Goal: Find specific page/section: Find specific page/section

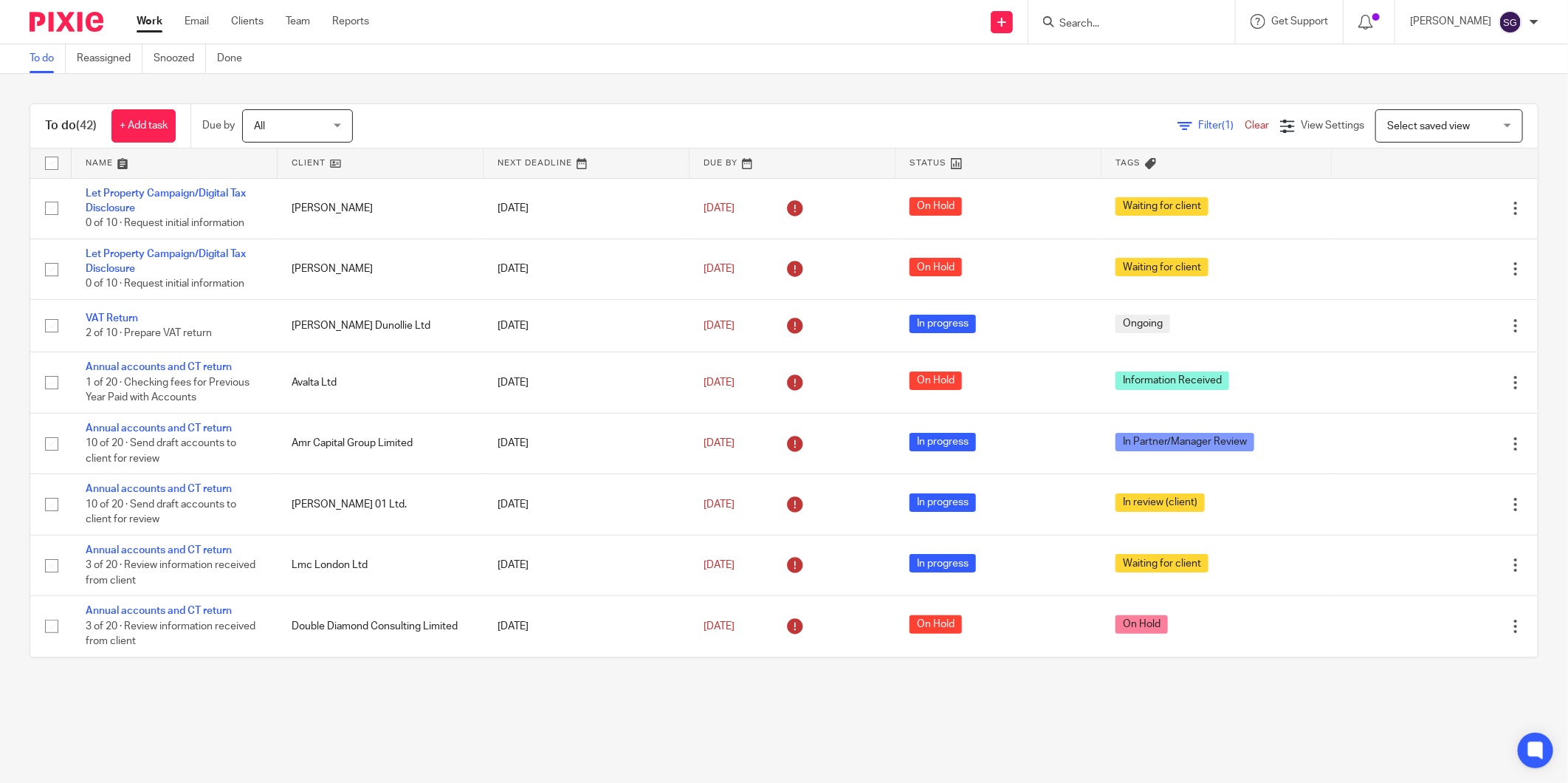
click at [1078, 20] on input "Search" at bounding box center [1124, 24] width 133 height 14
type input "Idh"
click at [1095, 67] on link at bounding box center [1214, 64] width 318 height 34
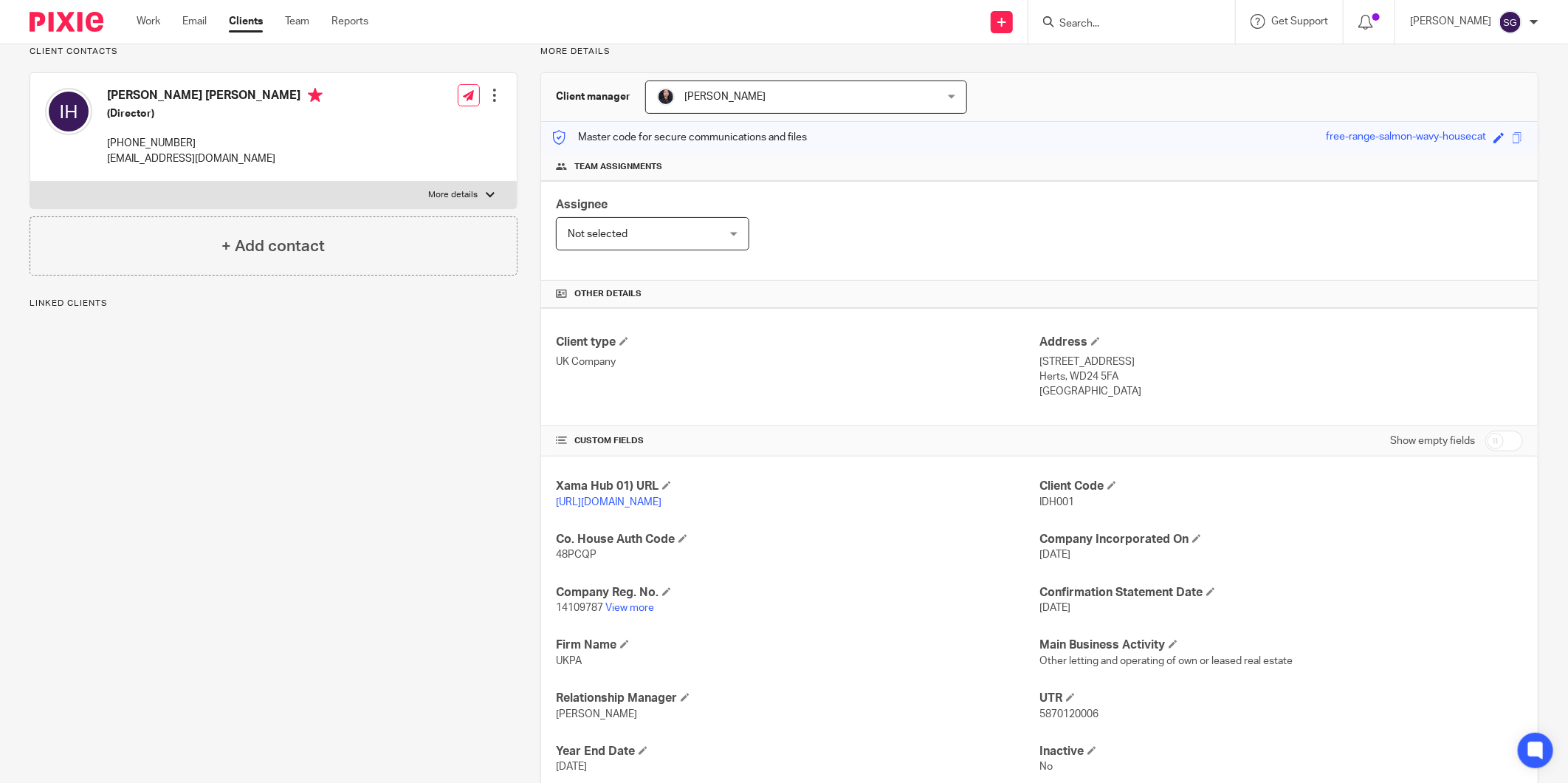
scroll to position [210, 0]
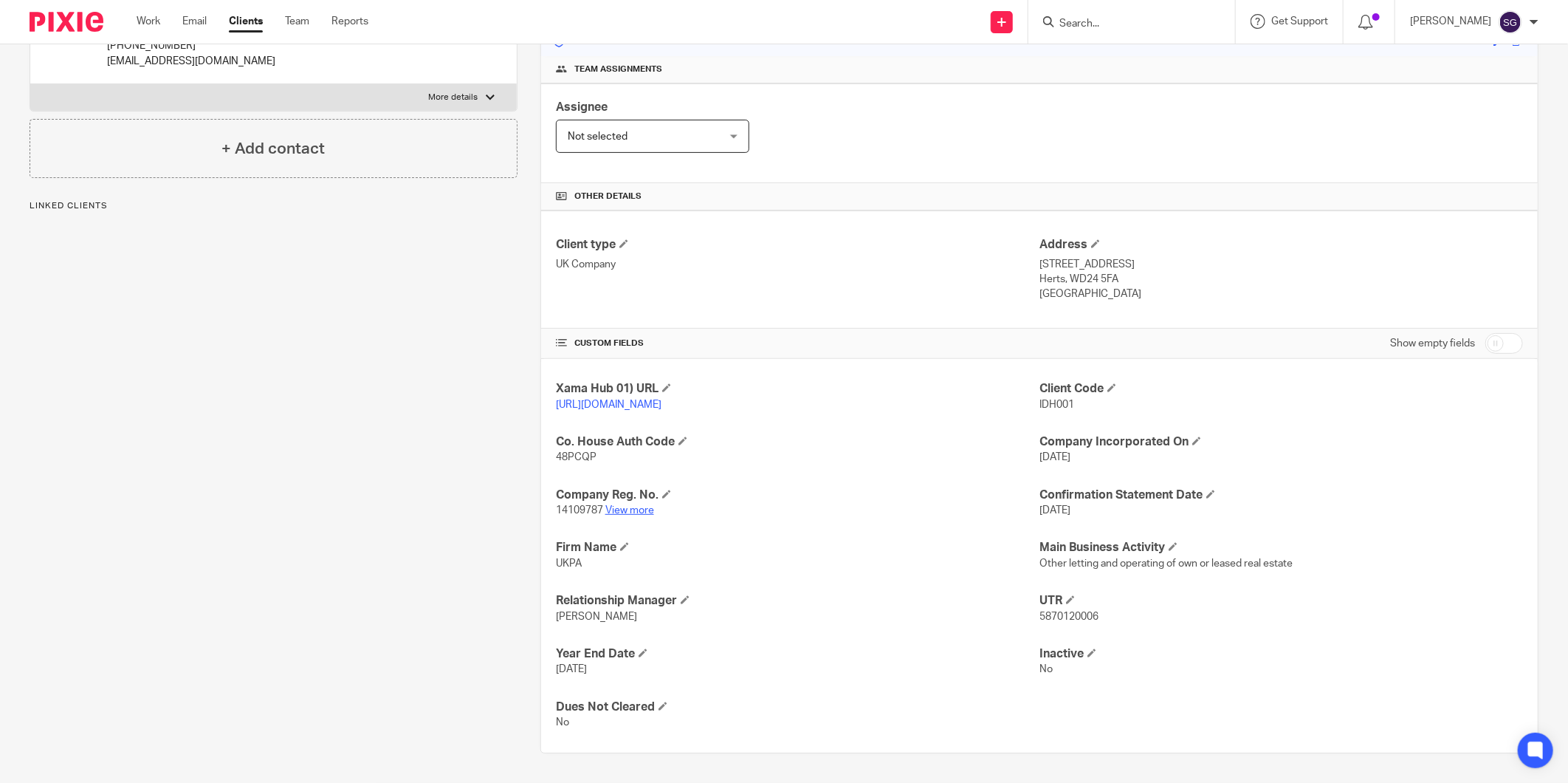
click at [620, 505] on link "View more" at bounding box center [630, 510] width 49 height 11
